Goal: Task Accomplishment & Management: Use online tool/utility

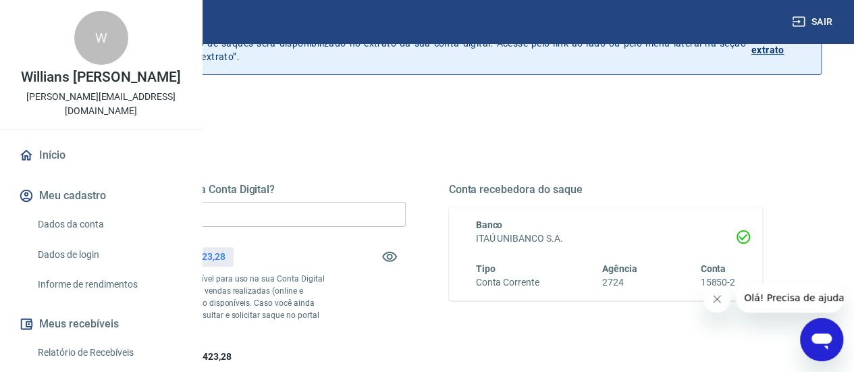
scroll to position [135, 0]
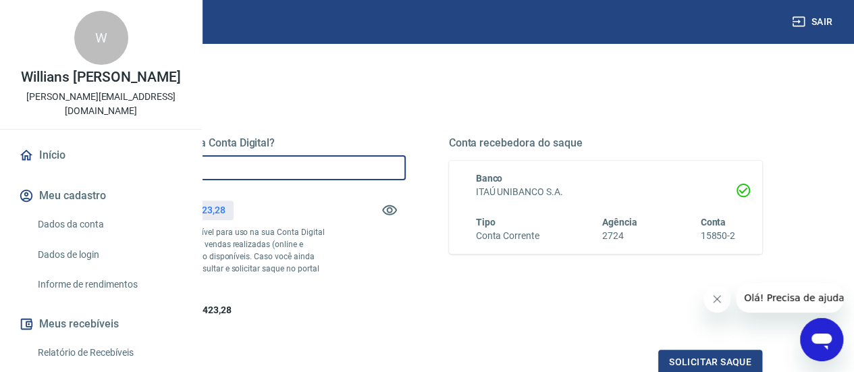
click at [401, 167] on input "R$ 0,00" at bounding box center [249, 167] width 314 height 25
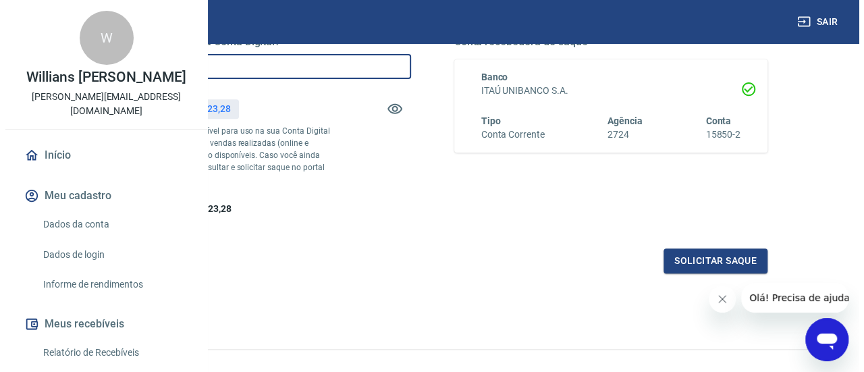
scroll to position [319, 0]
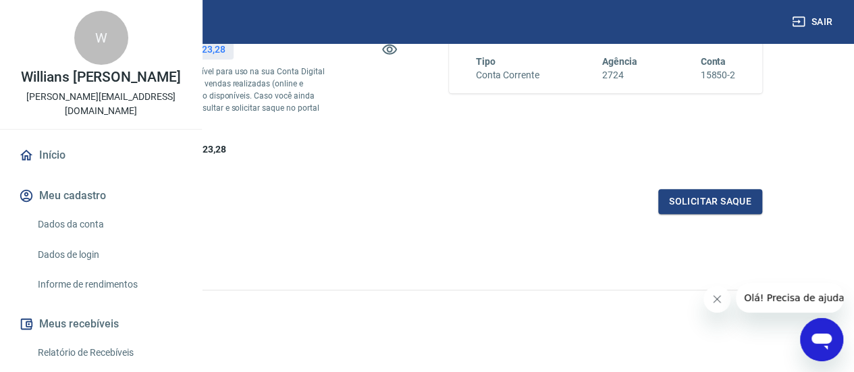
type input "R$ 500.000,00"
click at [720, 300] on icon "Fechar mensagem da empresa" at bounding box center [716, 299] width 11 height 11
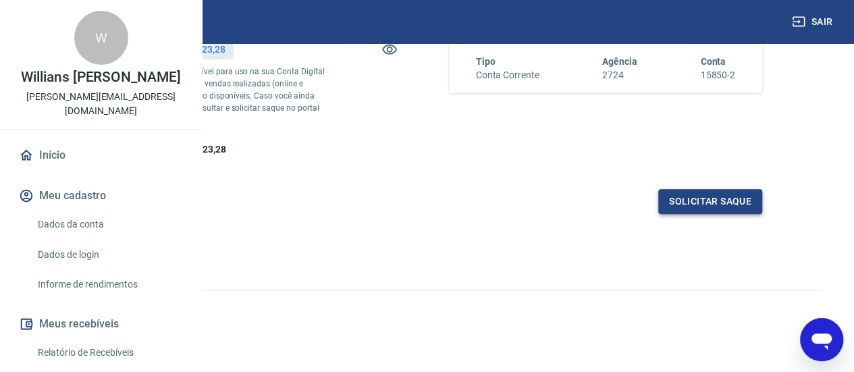
click at [695, 200] on button "Solicitar saque" at bounding box center [710, 201] width 104 height 25
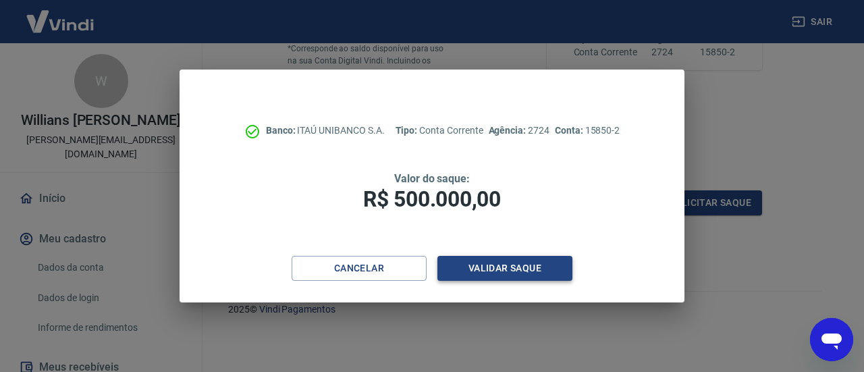
click at [498, 269] on button "Validar saque" at bounding box center [504, 268] width 135 height 25
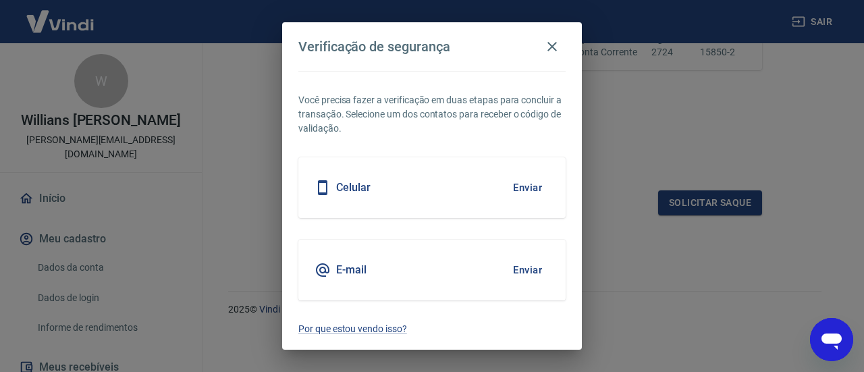
click at [525, 272] on button "Enviar" at bounding box center [528, 270] width 44 height 28
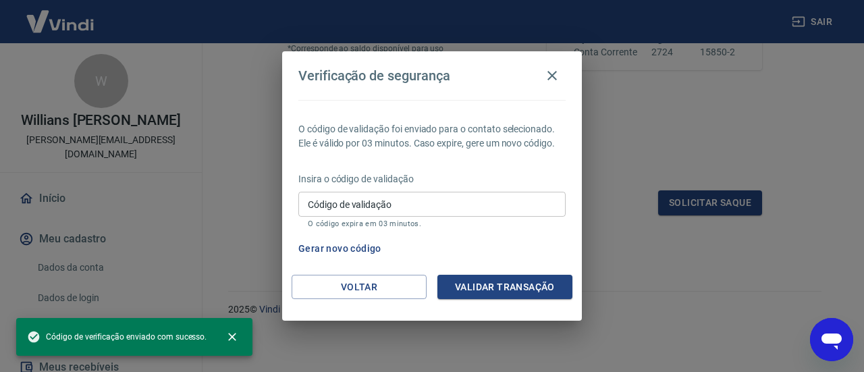
click at [393, 211] on input "Código de validação" at bounding box center [431, 204] width 267 height 25
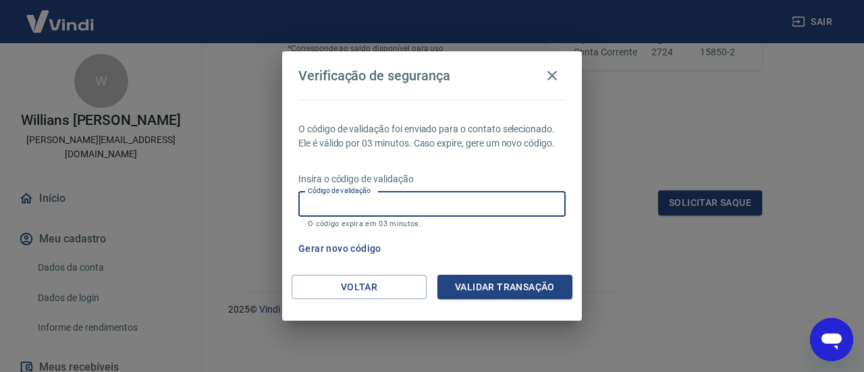
paste input "900845"
type input "900845"
click at [497, 288] on button "Validar transação" at bounding box center [504, 287] width 135 height 25
